Goal: Task Accomplishment & Management: Use online tool/utility

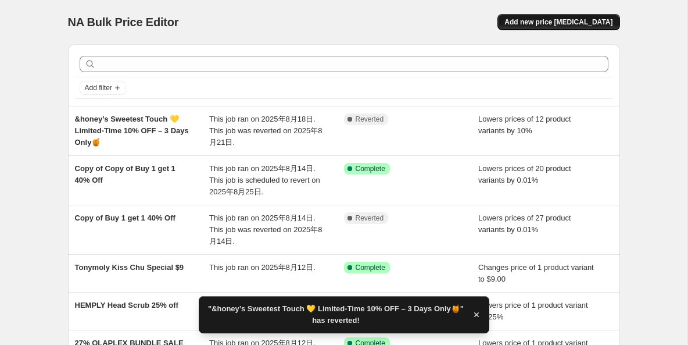
click at [571, 27] on button "Add new price [MEDICAL_DATA]" at bounding box center [558, 22] width 122 height 16
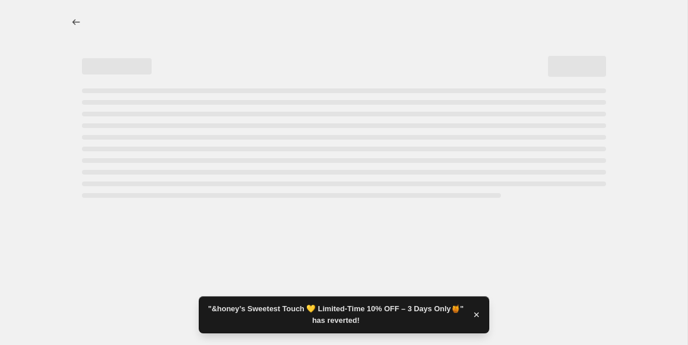
select select "percentage"
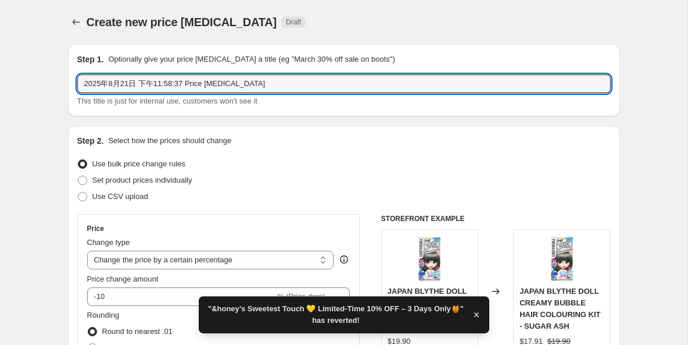
drag, startPoint x: 275, startPoint y: 83, endPoint x: 62, endPoint y: 84, distance: 213.9
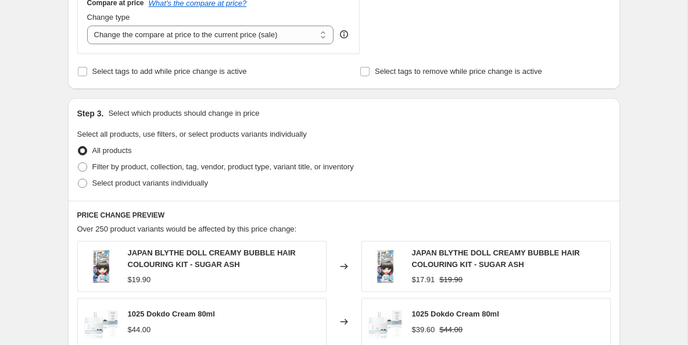
scroll to position [447, 0]
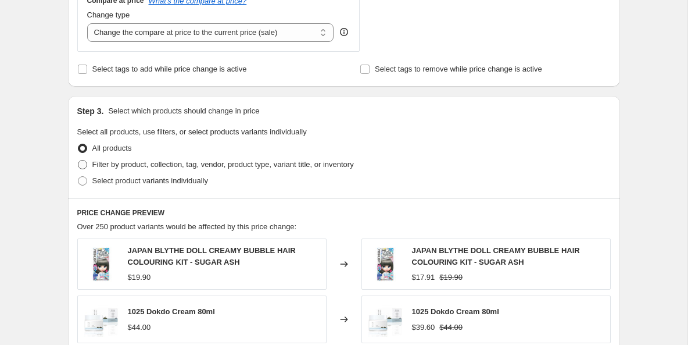
type input "Canmake 10% off 4 days sale"
click at [82, 166] on span at bounding box center [82, 164] width 9 height 9
click at [78, 160] on input "Filter by product, collection, tag, vendor, product type, variant title, or inv…" at bounding box center [78, 160] width 1 height 1
radio input "true"
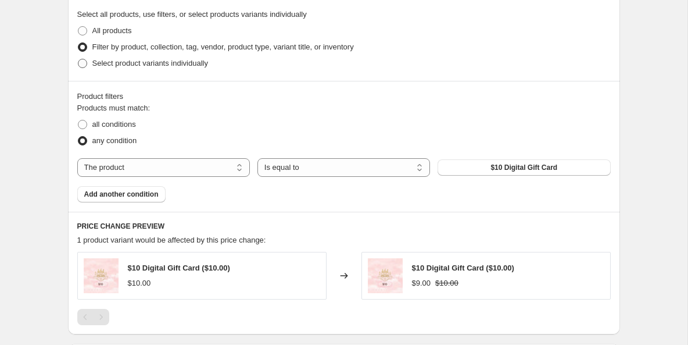
scroll to position [566, 0]
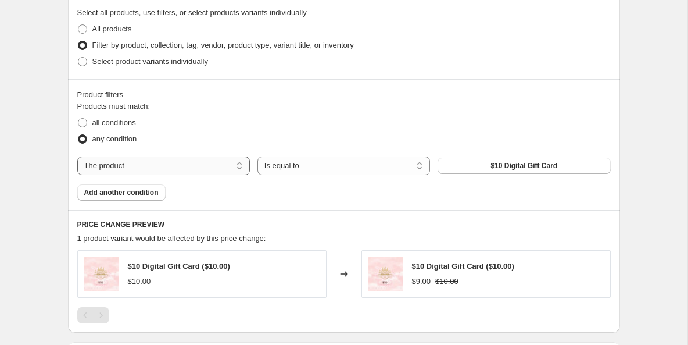
click at [230, 168] on select "The product The product's collection The product's tag The product's vendor The…" at bounding box center [163, 165] width 173 height 19
select select "vendor"
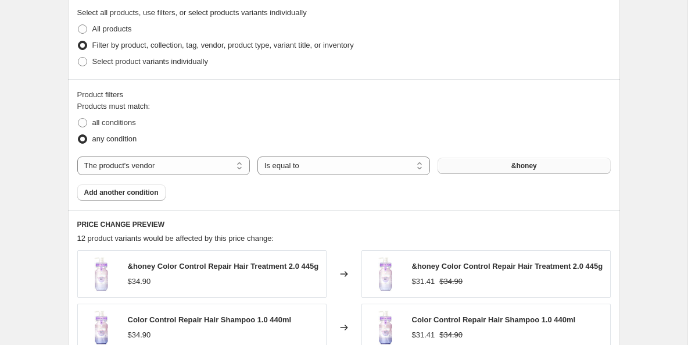
click at [495, 168] on button "&honey" at bounding box center [524, 165] width 173 height 16
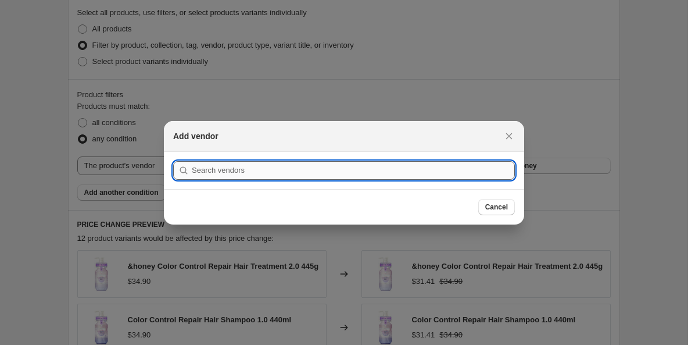
click at [365, 170] on input ":r2l:" at bounding box center [353, 170] width 323 height 19
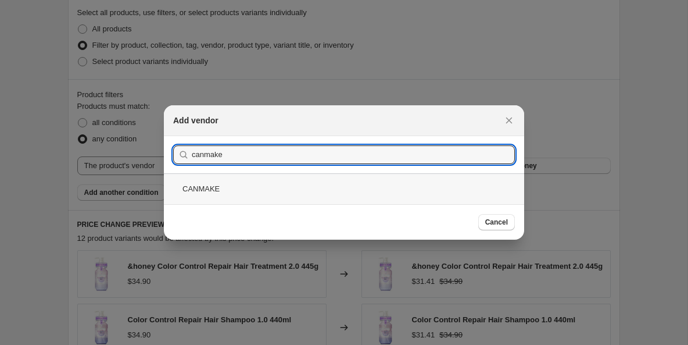
type input "canmake"
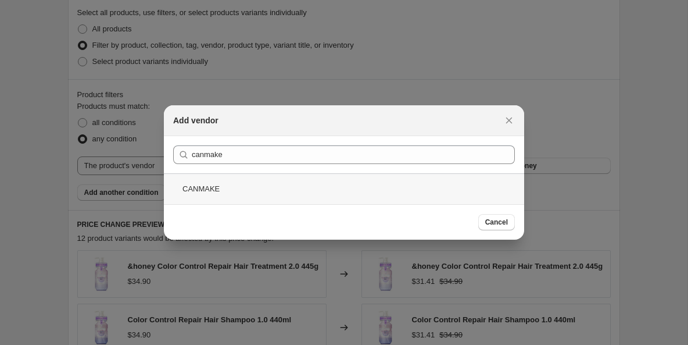
click at [242, 185] on div "CANMAKE" at bounding box center [344, 188] width 360 height 31
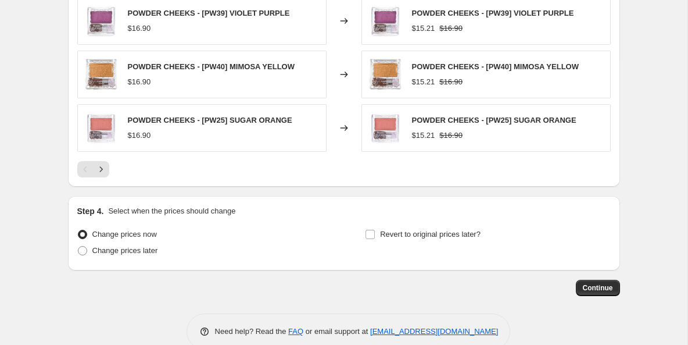
scroll to position [926, 0]
click at [375, 234] on label "Revert to original prices later?" at bounding box center [423, 233] width 116 height 16
click at [375, 234] on input "Revert to original prices later?" at bounding box center [370, 233] width 9 height 9
checkbox input "true"
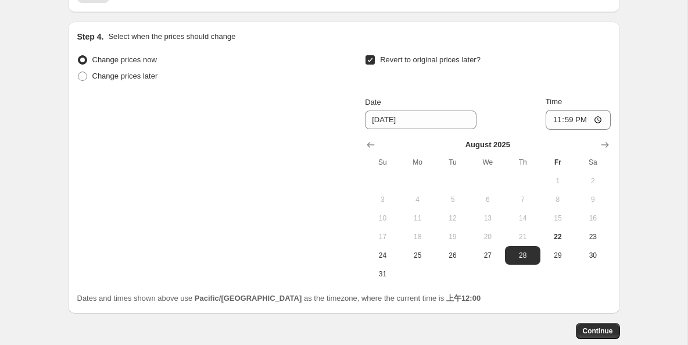
scroll to position [1102, 0]
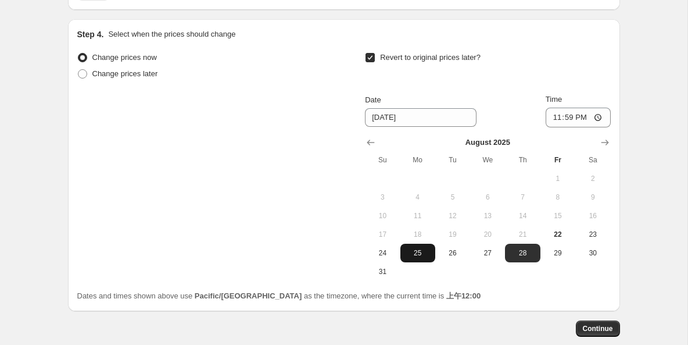
click at [420, 246] on button "25" at bounding box center [417, 252] width 35 height 19
type input "[DATE]"
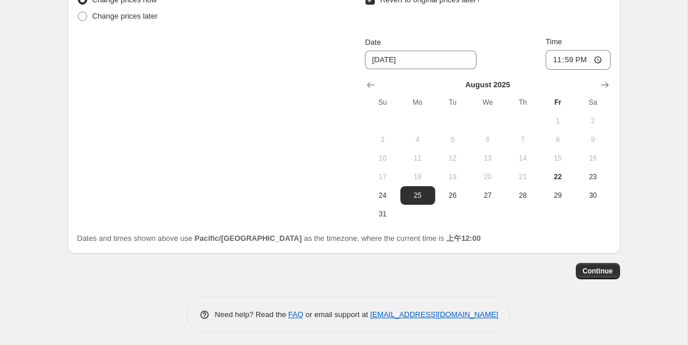
scroll to position [1165, 0]
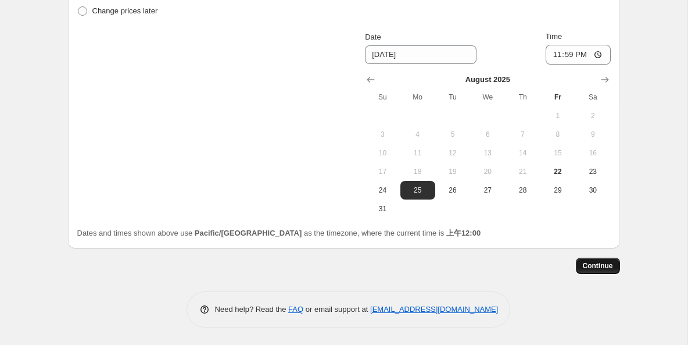
click at [589, 263] on span "Continue" at bounding box center [598, 265] width 30 height 9
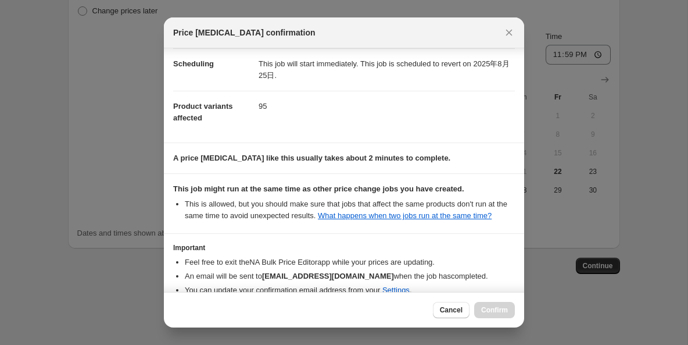
scroll to position [168, 0]
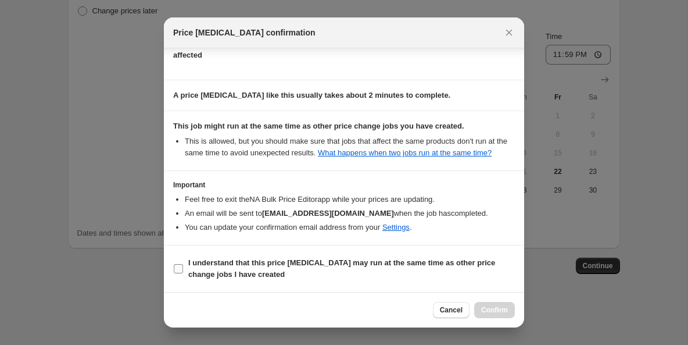
click at [178, 267] on input "I understand that this price [MEDICAL_DATA] may run at the same time as other p…" at bounding box center [178, 268] width 9 height 9
checkbox input "true"
click at [488, 307] on span "Confirm" at bounding box center [494, 309] width 27 height 9
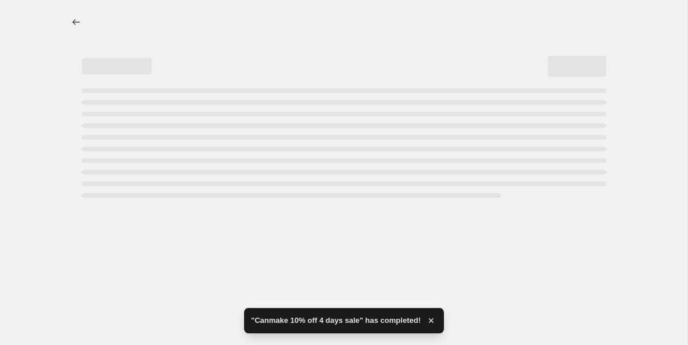
select select "percentage"
select select "vendor"
